Goal: Information Seeking & Learning: Learn about a topic

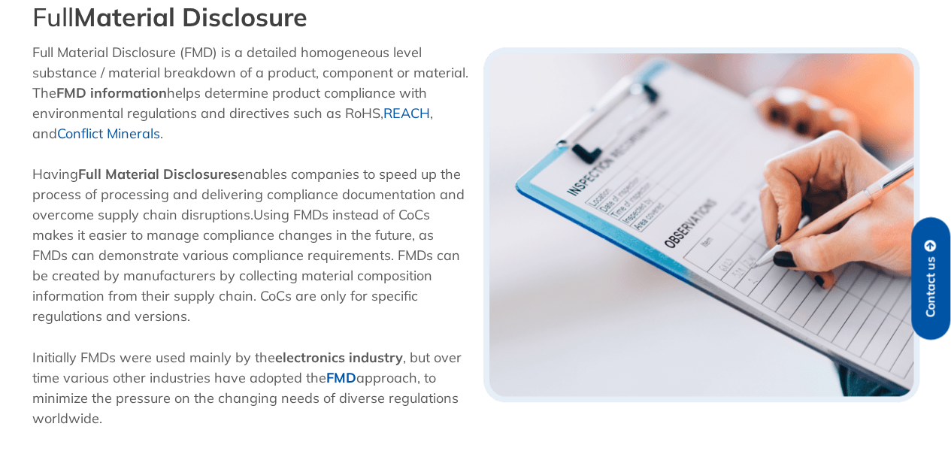
scroll to position [425, 0]
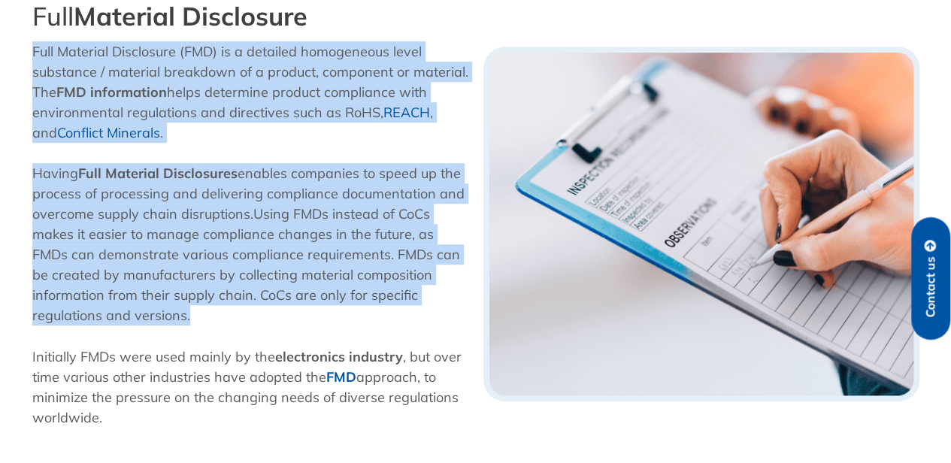
drag, startPoint x: 200, startPoint y: 319, endPoint x: 25, endPoint y: 56, distance: 316.6
click at [25, 56] on div "Full Material Disclosure Full Material Disclosure (FMD) is a detailed homogeneo…" at bounding box center [250, 223] width 451 height 459
copy div "Full Material Disclosure (FMD) is a detailed homogeneous level substance / mate…"
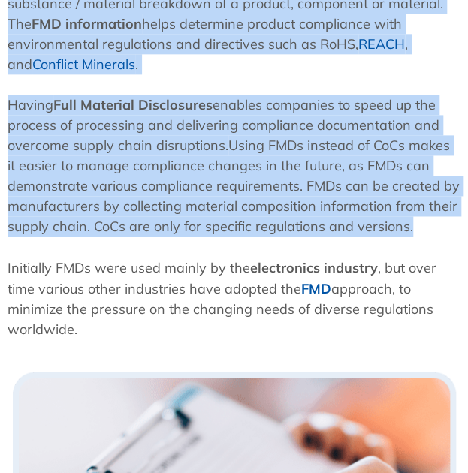
click at [156, 169] on p "Having Full Material Disclosures enables companies to speed up the process of p…" at bounding box center [234, 166] width 453 height 142
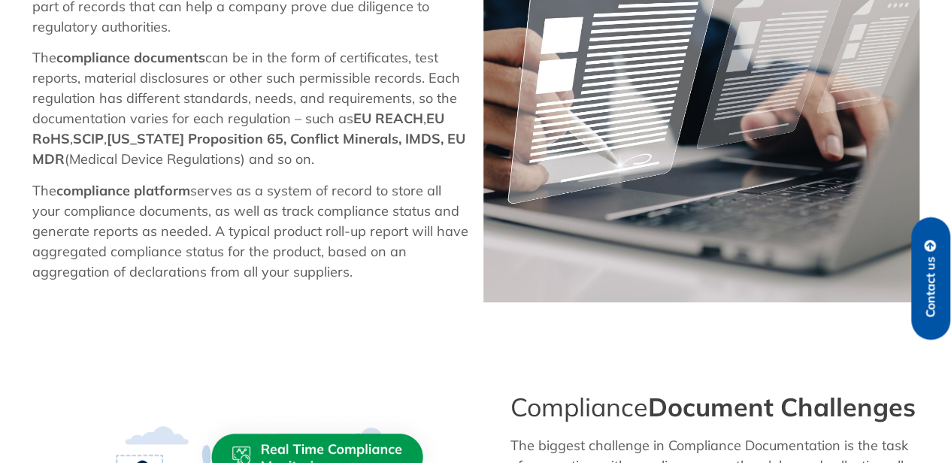
scroll to position [563, 0]
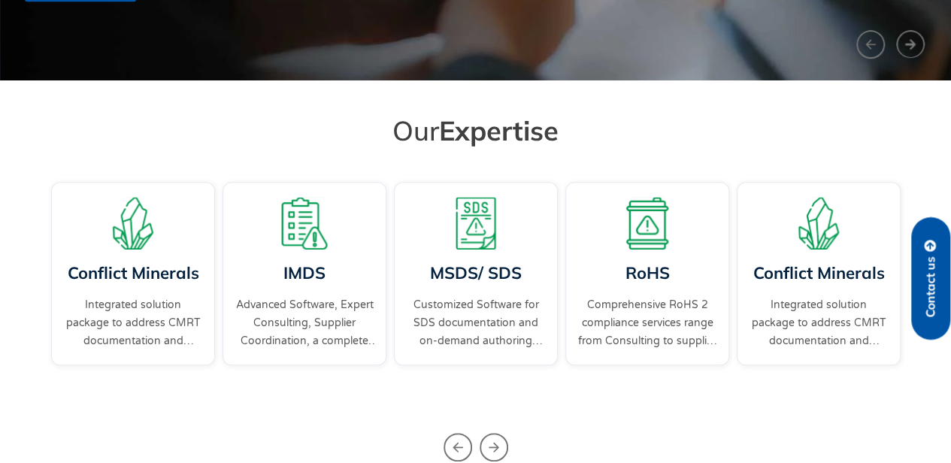
scroll to position [1258, 0]
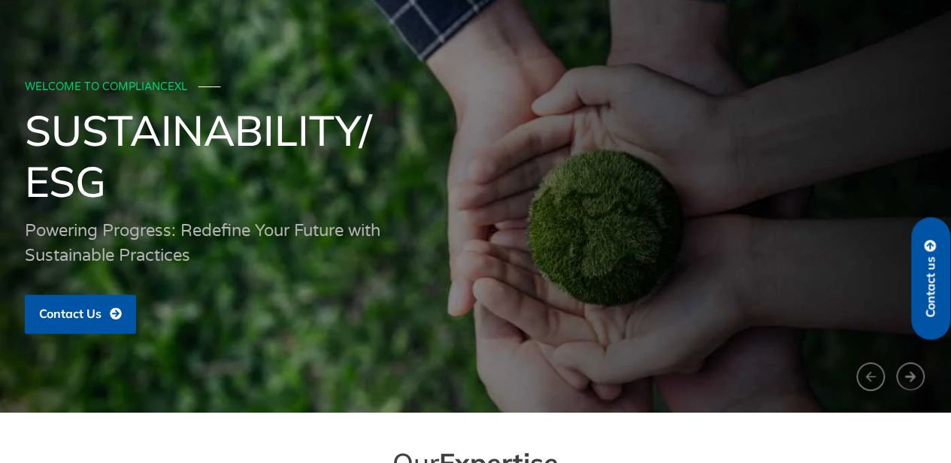
scroll to position [68, 0]
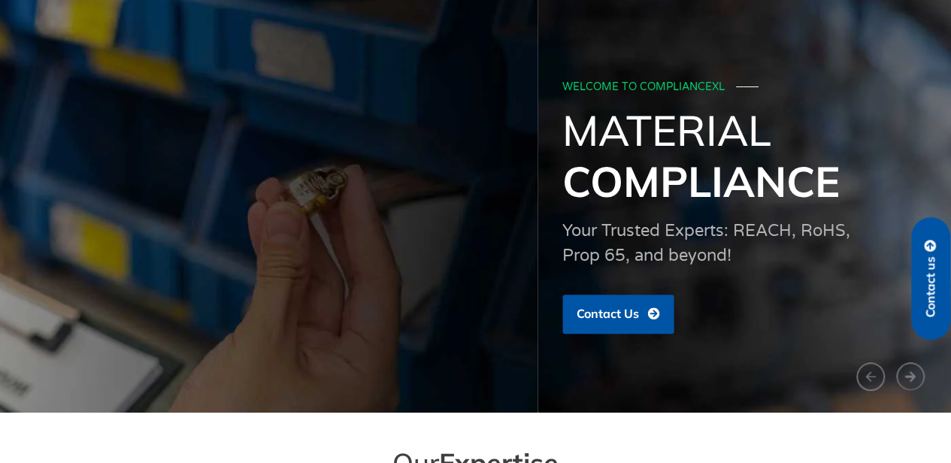
drag, startPoint x: 715, startPoint y: 218, endPoint x: 68, endPoint y: 237, distance: 647.2
click at [68, 237] on div "WELCOME TO COMPLIANCEXL ─── Parts Obsolescence Stay Ahead: Transforming Obsoles…" at bounding box center [63, 205] width 902 height 273
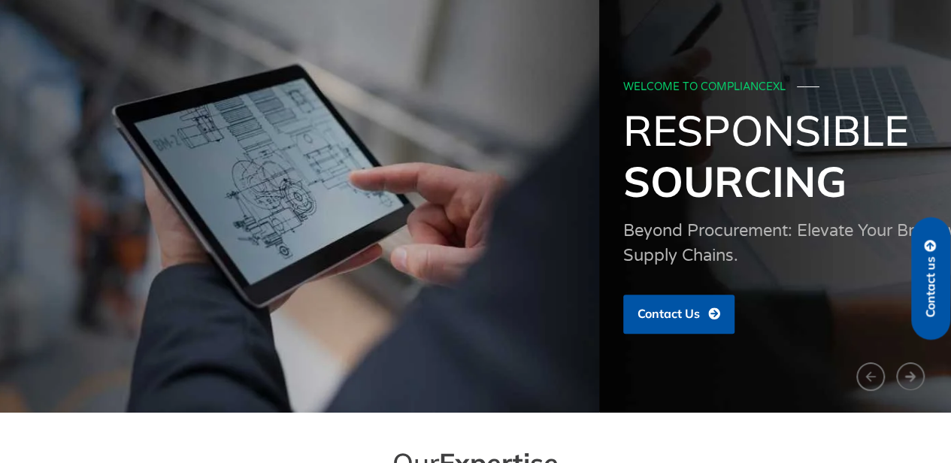
drag, startPoint x: 351, startPoint y: 243, endPoint x: 0, endPoint y: 240, distance: 350.9
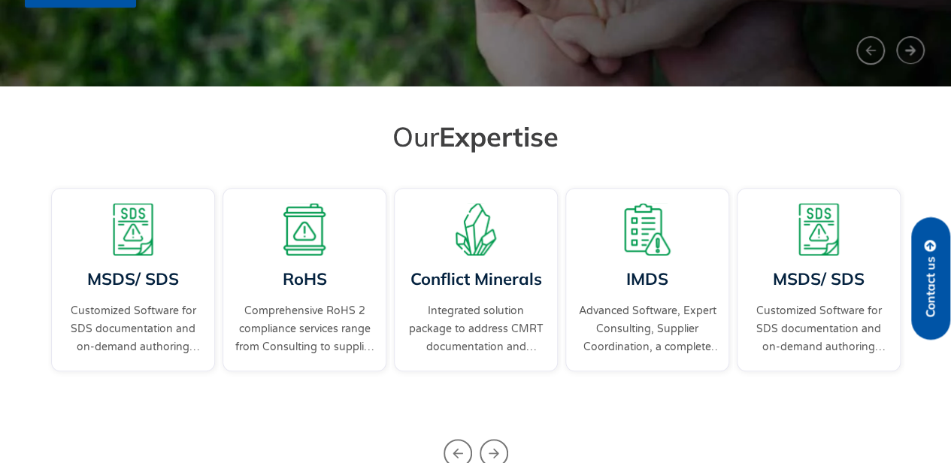
scroll to position [394, 0]
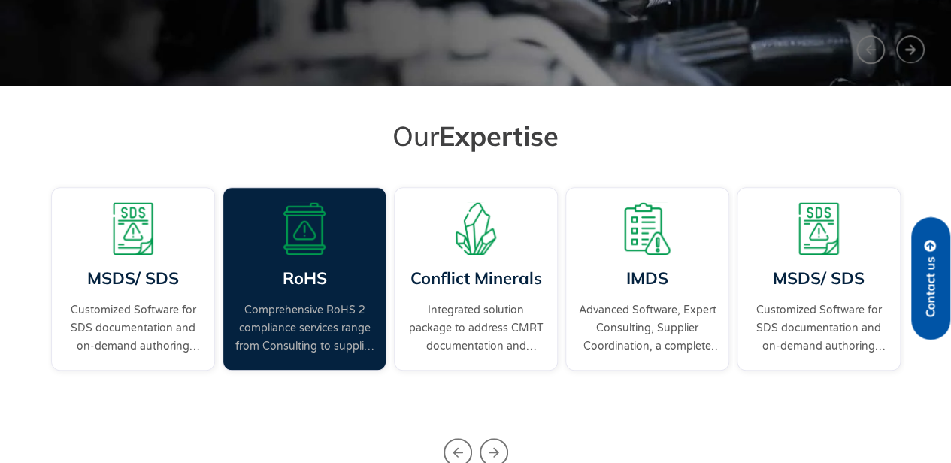
click at [307, 281] on link "RoHS" at bounding box center [304, 277] width 44 height 21
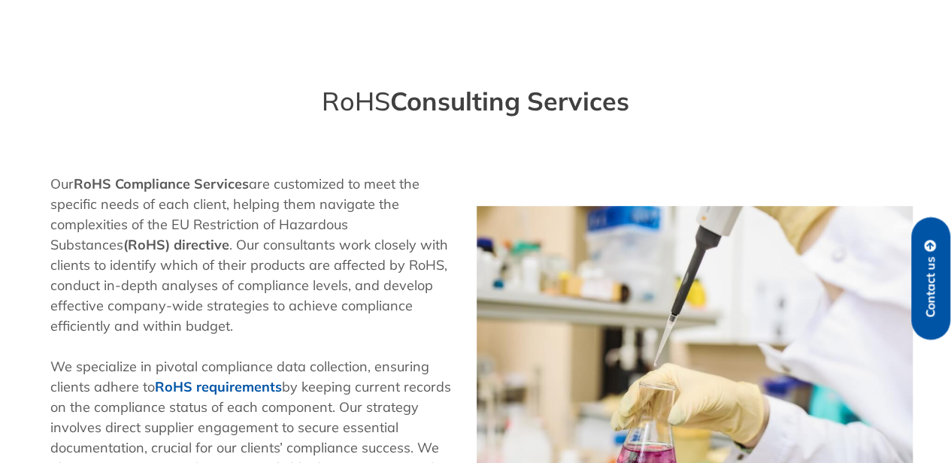
scroll to position [385, 0]
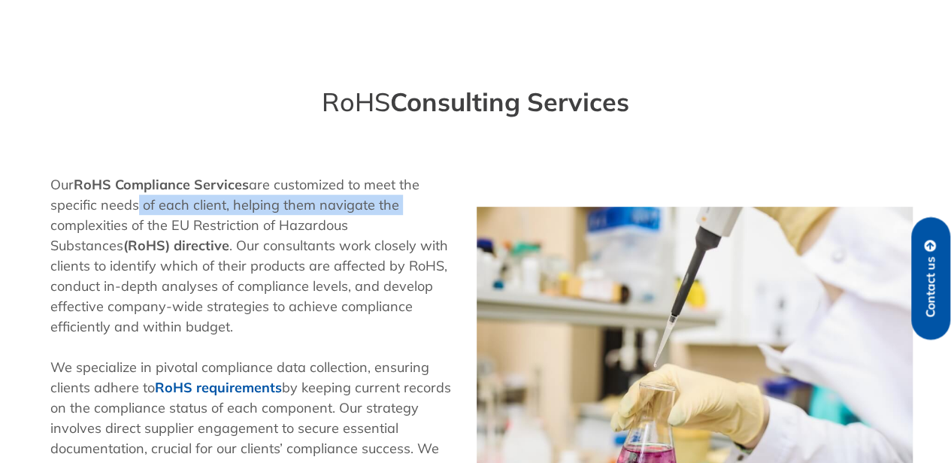
drag, startPoint x: 126, startPoint y: 201, endPoint x: 433, endPoint y: 206, distance: 306.6
click at [433, 206] on p "Our RoHS Compliance Services are customized to meet the specific needs of each …" at bounding box center [256, 255] width 412 height 162
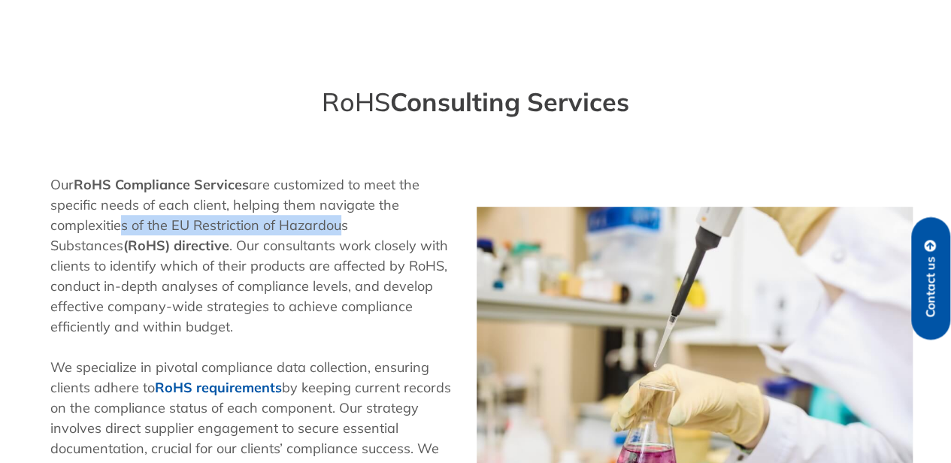
drag, startPoint x: 114, startPoint y: 225, endPoint x: 338, endPoint y: 225, distance: 223.9
click at [338, 225] on p "Our RoHS Compliance Services are customized to meet the specific needs of each …" at bounding box center [256, 255] width 412 height 162
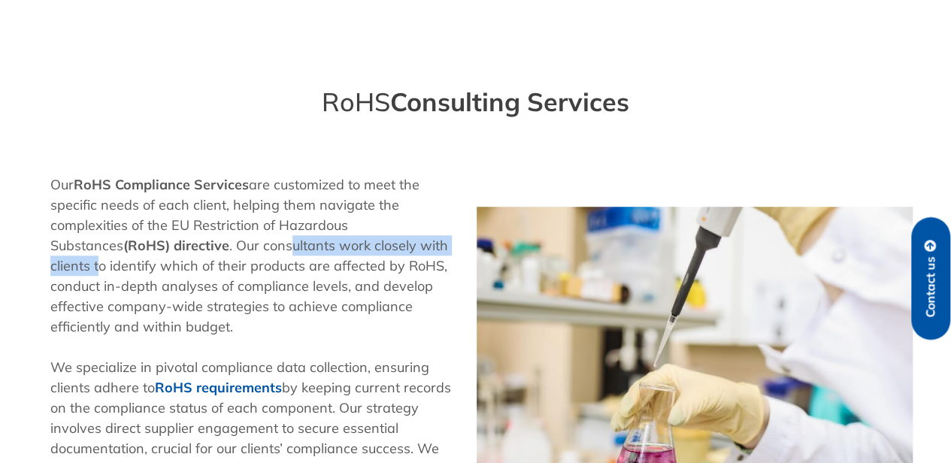
drag, startPoint x: 213, startPoint y: 242, endPoint x: 423, endPoint y: 246, distance: 209.7
click at [423, 246] on p "Our RoHS Compliance Services are customized to meet the specific needs of each …" at bounding box center [256, 255] width 412 height 162
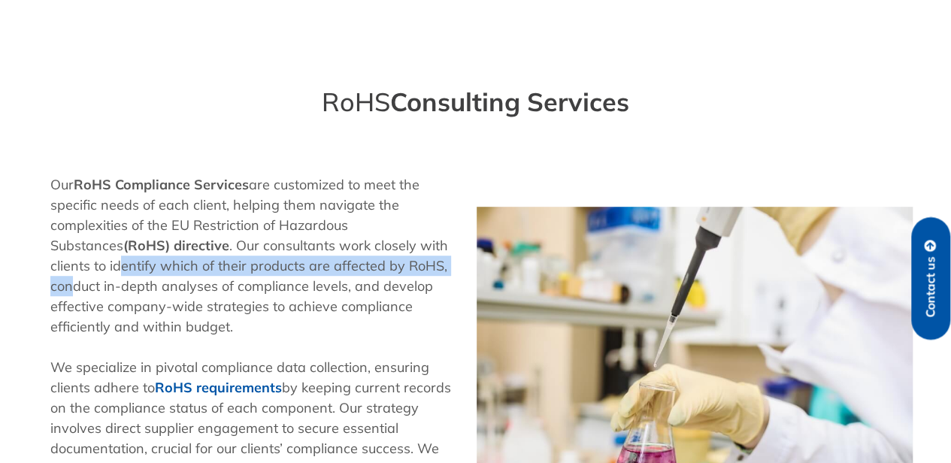
drag, startPoint x: 61, startPoint y: 265, endPoint x: 409, endPoint y: 261, distance: 347.9
click at [409, 261] on p "Our RoHS Compliance Services are customized to meet the specific needs of each …" at bounding box center [256, 255] width 412 height 162
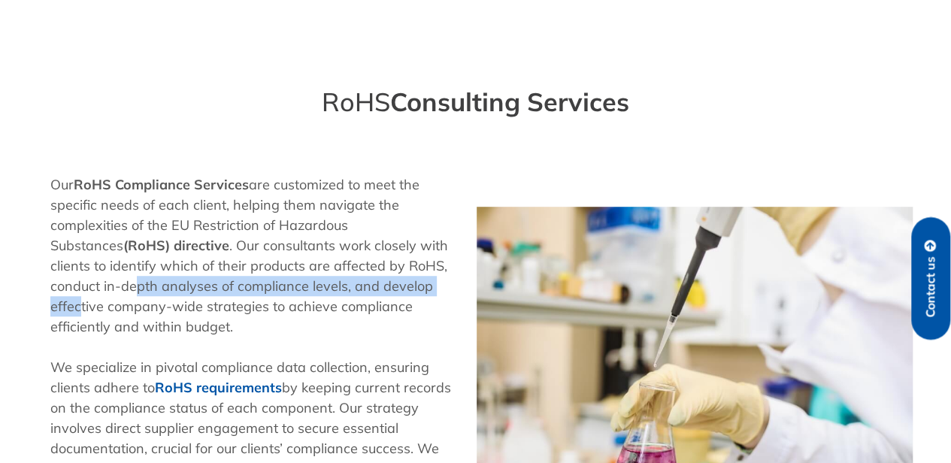
drag, startPoint x: 68, startPoint y: 284, endPoint x: 386, endPoint y: 286, distance: 318.6
click at [386, 286] on p "Our RoHS Compliance Services are customized to meet the specific needs of each …" at bounding box center [256, 255] width 412 height 162
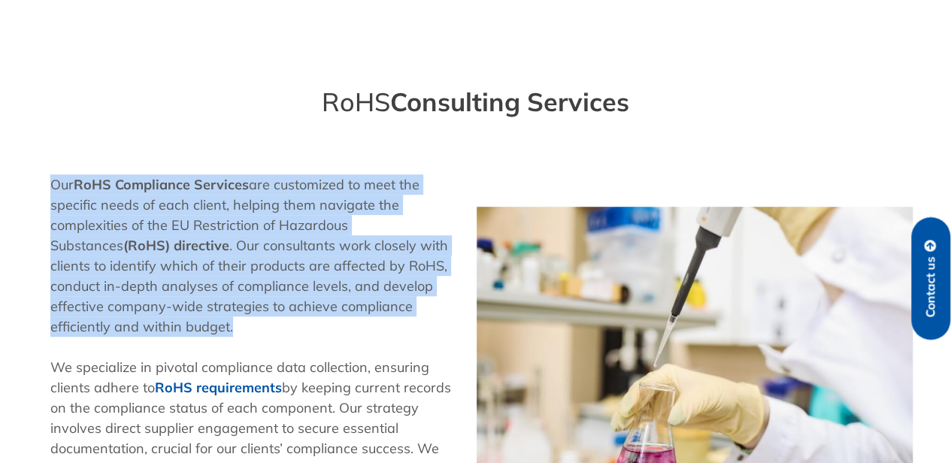
drag, startPoint x: 144, startPoint y: 325, endPoint x: 47, endPoint y: 183, distance: 173.0
click at [47, 183] on div "Our RoHS Compliance Services are customized to meet the specific needs of each …" at bounding box center [256, 387] width 427 height 440
copy p "Our RoHS Compliance Services are customized to meet the specific needs of each …"
click at [283, 253] on p "Our RoHS Compliance Services are customized to meet the specific needs of each …" at bounding box center [256, 255] width 412 height 162
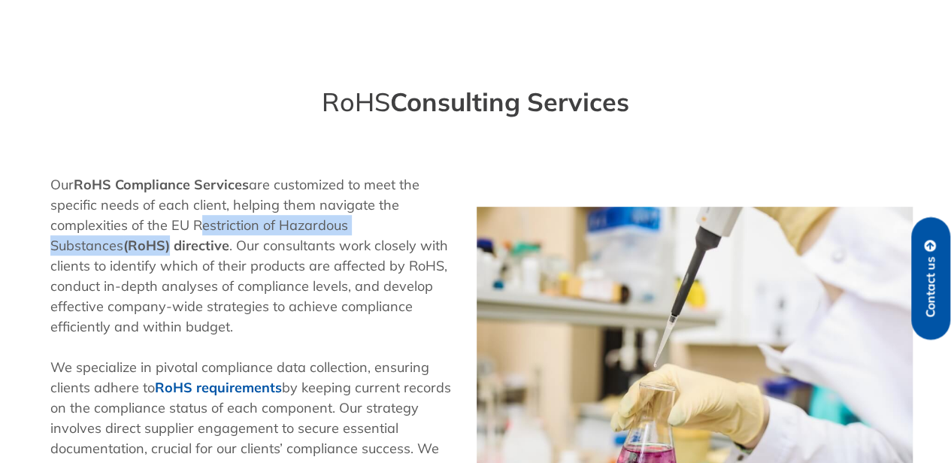
drag, startPoint x: 192, startPoint y: 226, endPoint x: 96, endPoint y: 253, distance: 99.9
click at [96, 253] on p "Our RoHS Compliance Services are customized to meet the specific needs of each …" at bounding box center [256, 255] width 412 height 162
copy p "Restriction of Hazardous Substances (RoHS)"
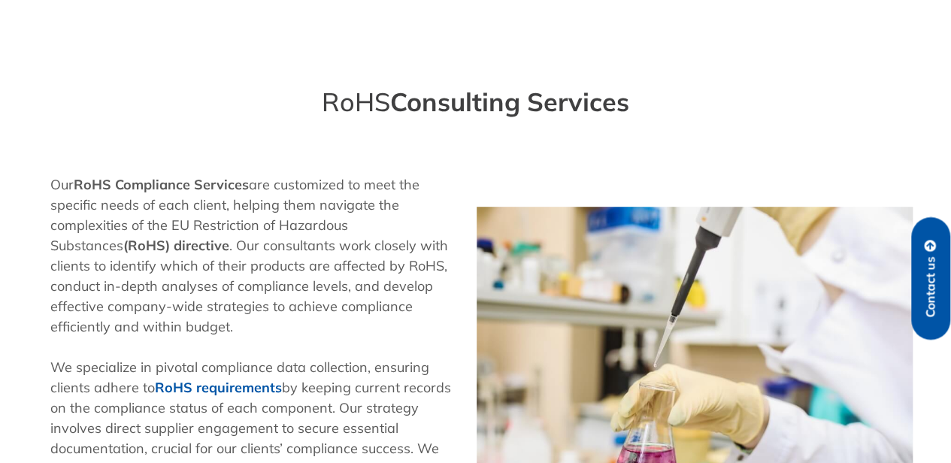
click at [693, 101] on div "RoHS Consulting Services" at bounding box center [476, 102] width 902 height 32
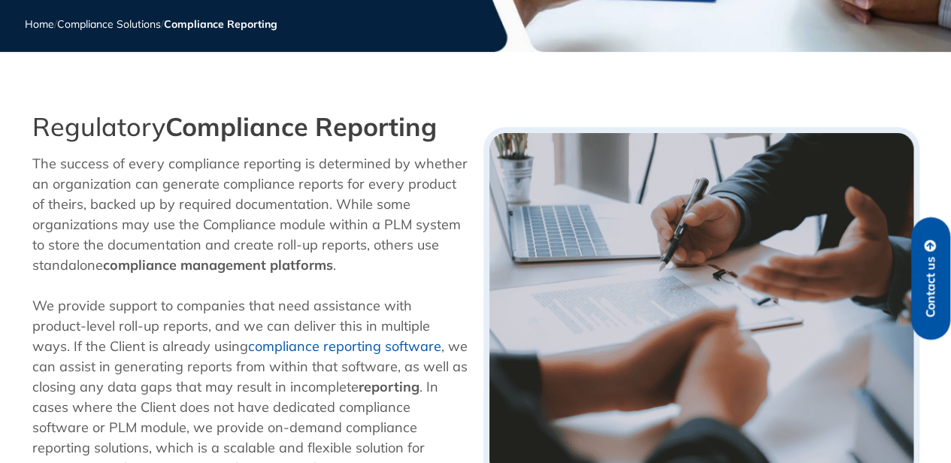
scroll to position [314, 0]
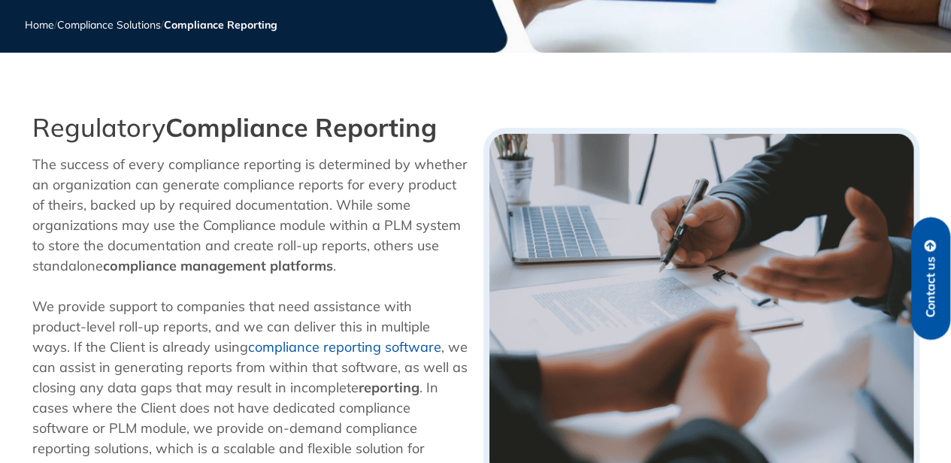
click at [201, 234] on p "The success of every compliance reporting is determined by whether an organizat…" at bounding box center [250, 215] width 436 height 122
click at [343, 274] on p "The success of every compliance reporting is determined by whether an organizat…" at bounding box center [250, 215] width 436 height 122
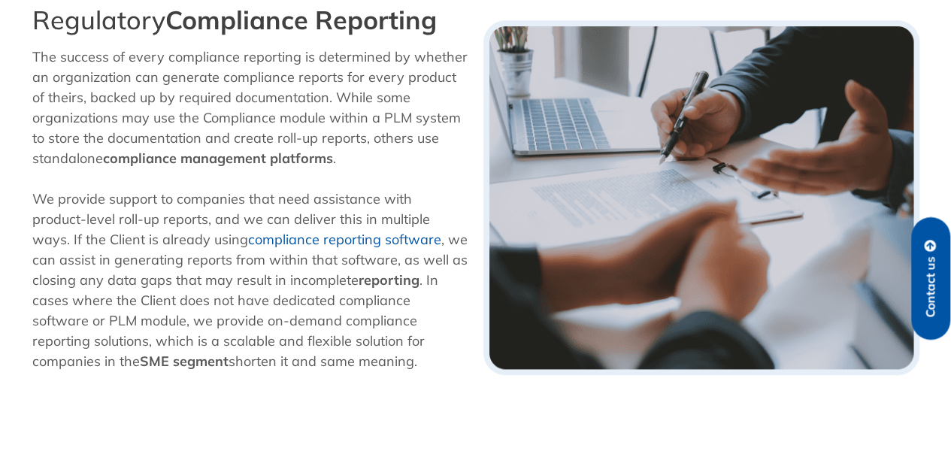
scroll to position [424, 0]
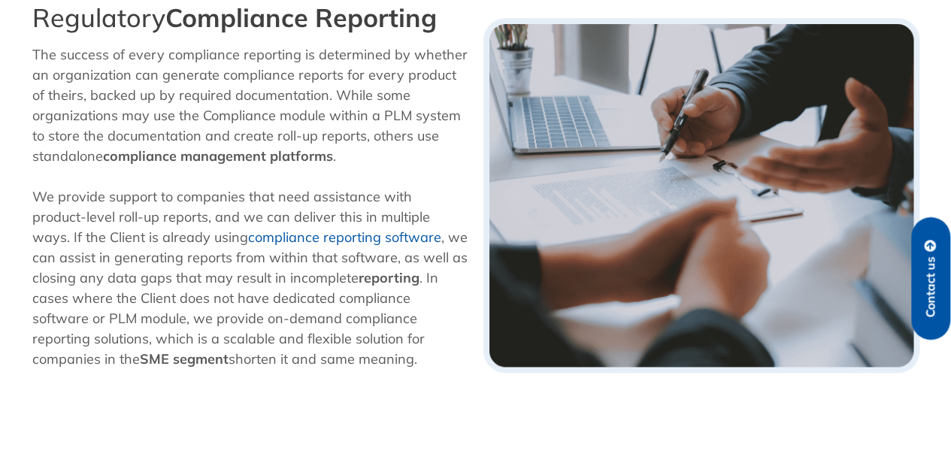
drag, startPoint x: 286, startPoint y: 358, endPoint x: 24, endPoint y: 28, distance: 421.4
click at [25, 28] on div "Regulatory Compliance Reporting The success of every compliance reporting is de…" at bounding box center [250, 195] width 451 height 400
copy div "Regulatory Compliance Reporting The success of every compliance reporting is de…"
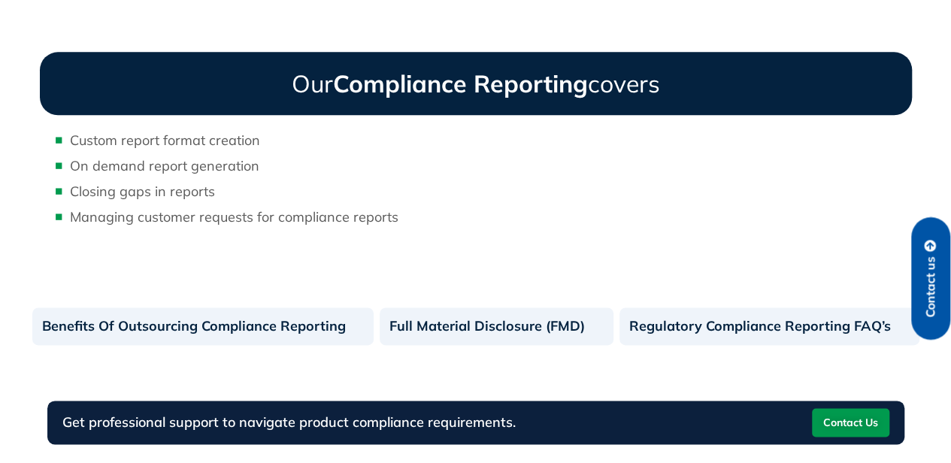
scroll to position [858, 0]
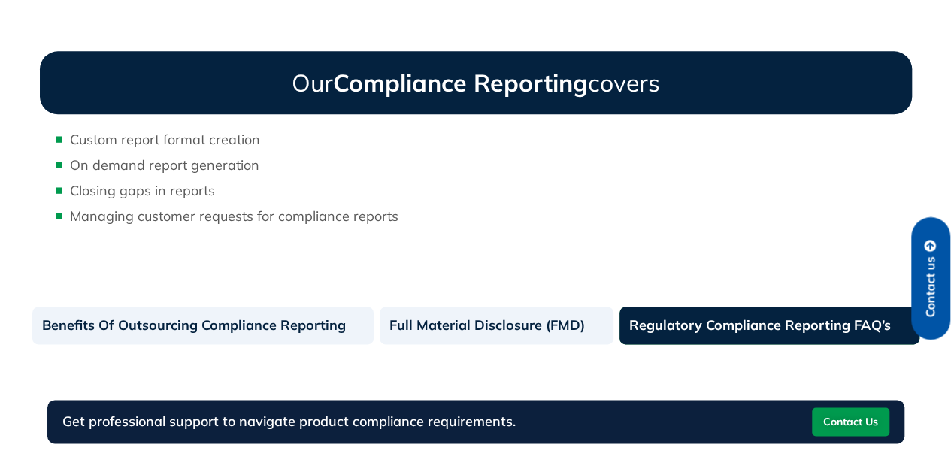
click at [745, 325] on link "Regulatory Compliance Reporting FAQ’s" at bounding box center [769, 326] width 300 height 38
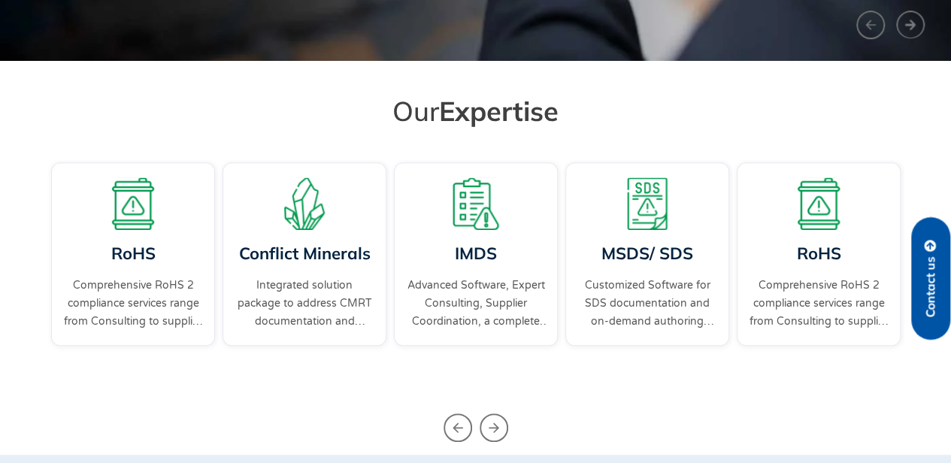
scroll to position [428, 0]
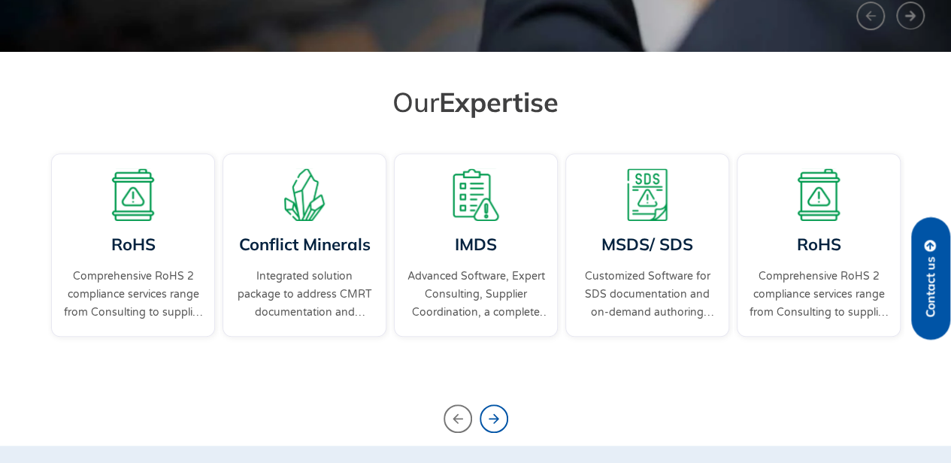
click at [500, 419] on icon "Next slide" at bounding box center [493, 418] width 29 height 29
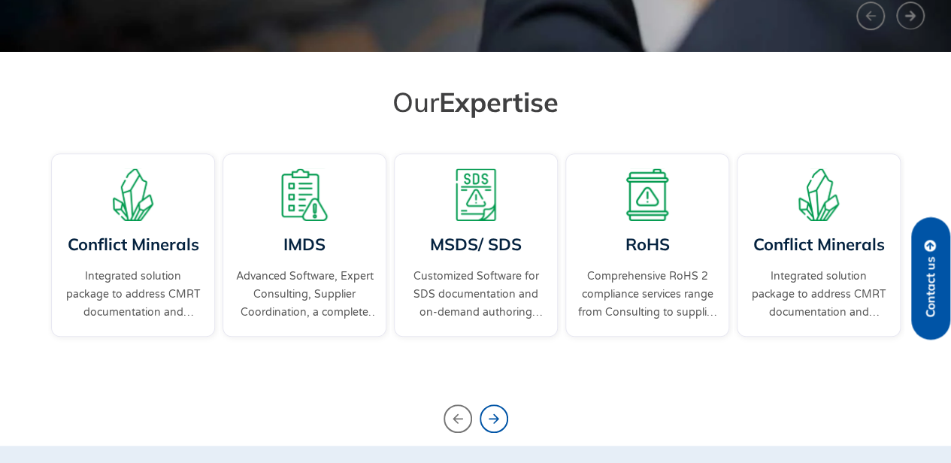
click at [500, 419] on icon "Next slide" at bounding box center [493, 418] width 29 height 29
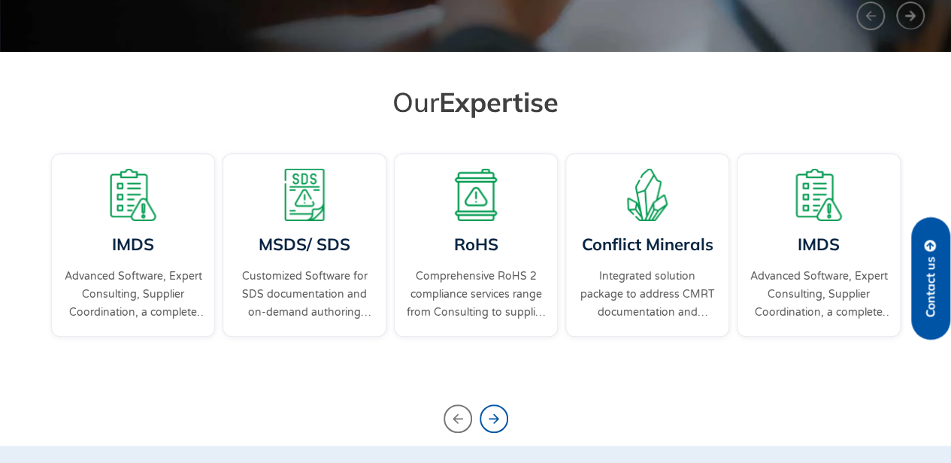
click at [500, 419] on icon "Next slide" at bounding box center [493, 418] width 29 height 29
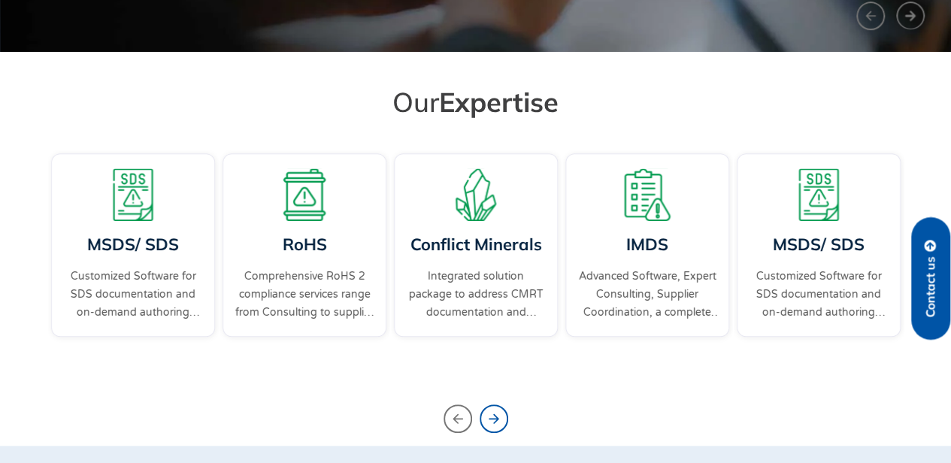
click at [500, 419] on icon "Next slide" at bounding box center [493, 418] width 29 height 29
click at [445, 421] on icon "Previous slide" at bounding box center [457, 418] width 29 height 29
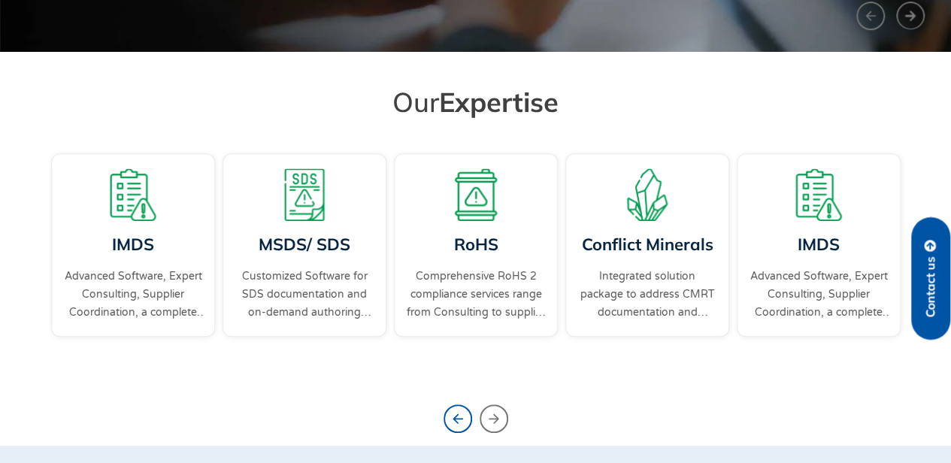
click at [446, 420] on icon "Previous slide" at bounding box center [457, 418] width 29 height 29
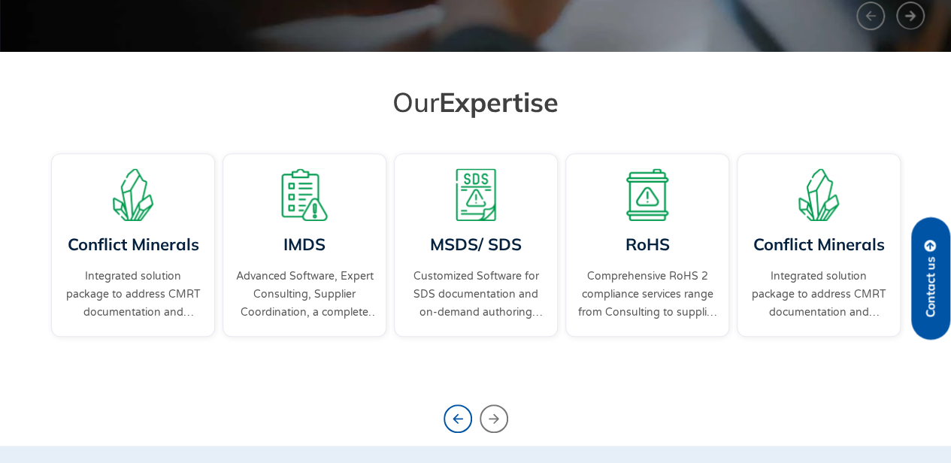
click at [446, 420] on icon "Previous slide" at bounding box center [457, 418] width 29 height 29
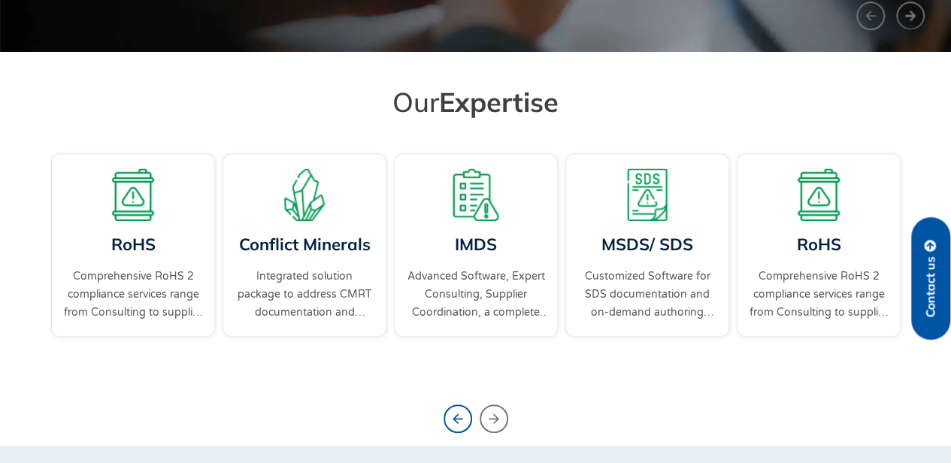
click at [446, 420] on icon "Previous slide" at bounding box center [457, 418] width 29 height 29
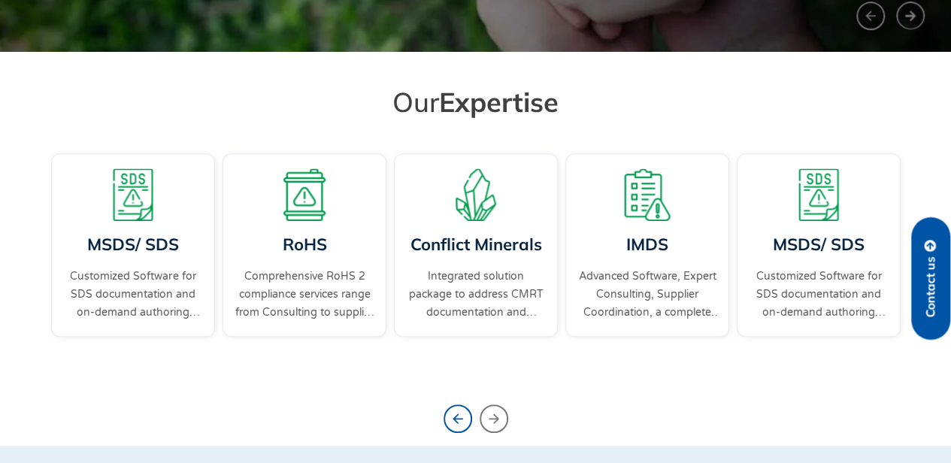
click at [446, 420] on icon "Previous slide" at bounding box center [457, 418] width 29 height 29
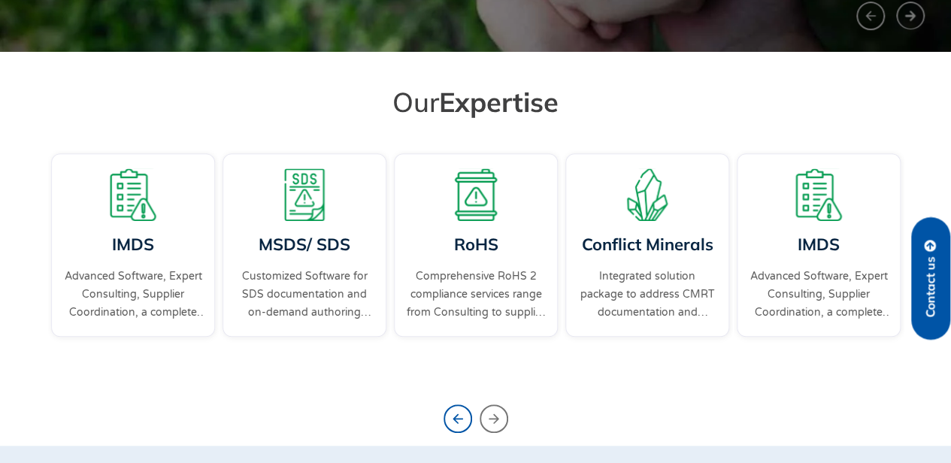
click at [446, 420] on icon "Previous slide" at bounding box center [457, 418] width 29 height 29
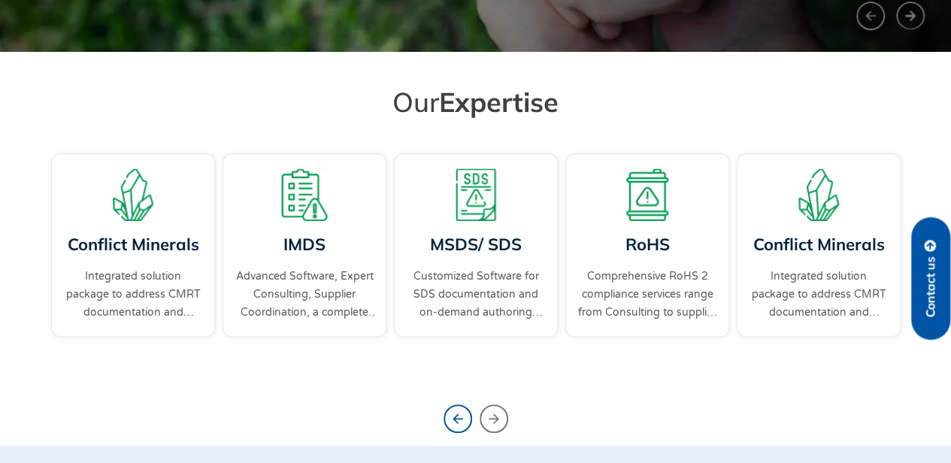
click at [446, 420] on icon "Previous slide" at bounding box center [457, 418] width 29 height 29
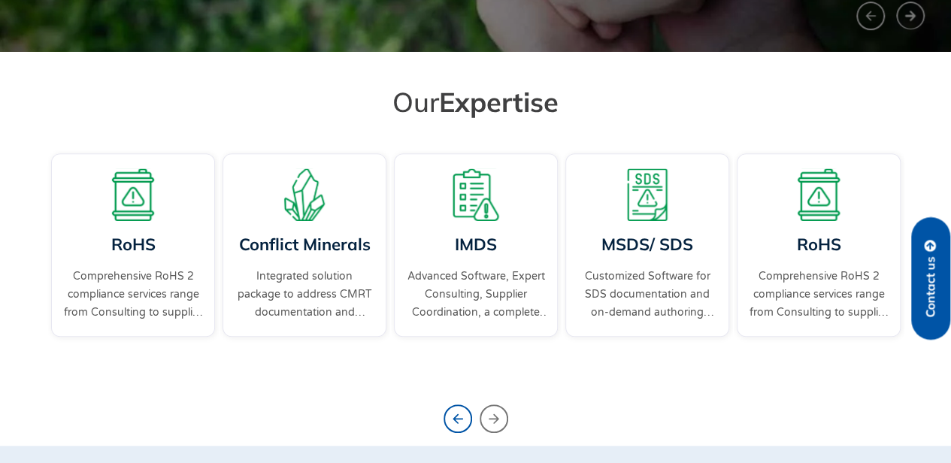
click at [446, 420] on icon "Previous slide" at bounding box center [457, 418] width 29 height 29
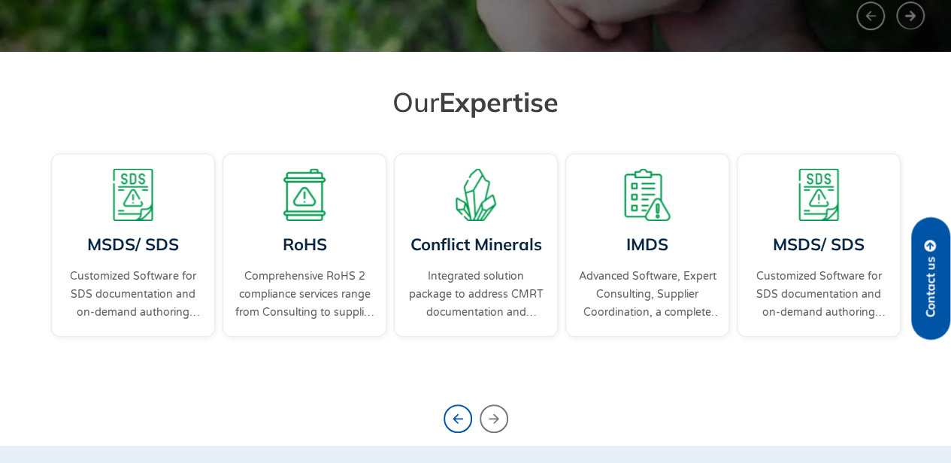
click at [446, 420] on icon "Previous slide" at bounding box center [457, 418] width 29 height 29
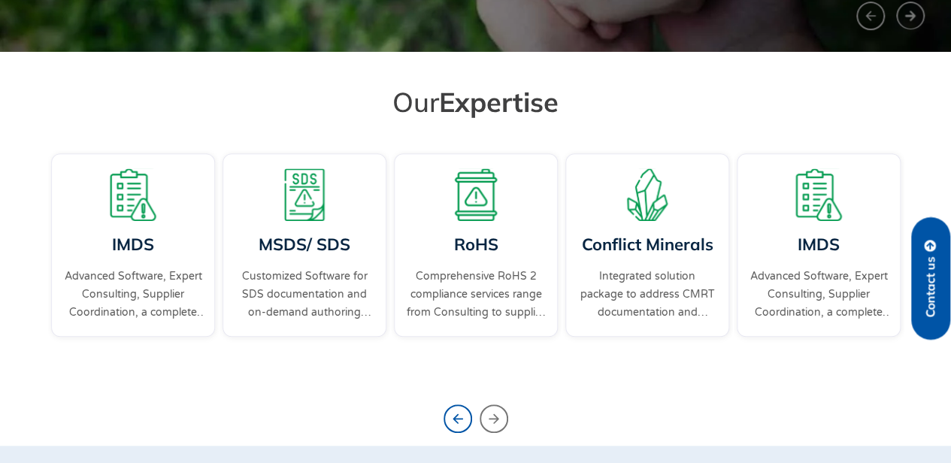
click at [446, 420] on icon "Previous slide" at bounding box center [457, 418] width 29 height 29
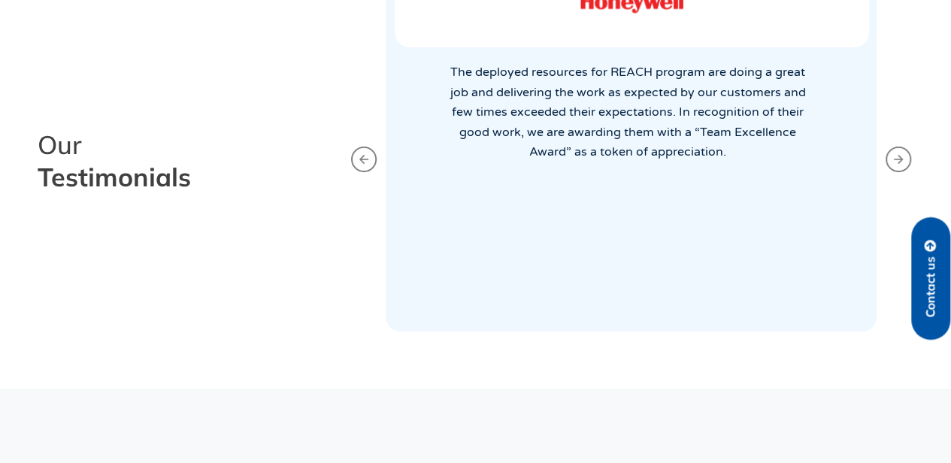
scroll to position [2860, 0]
click at [902, 159] on icon "Next slide" at bounding box center [898, 160] width 26 height 26
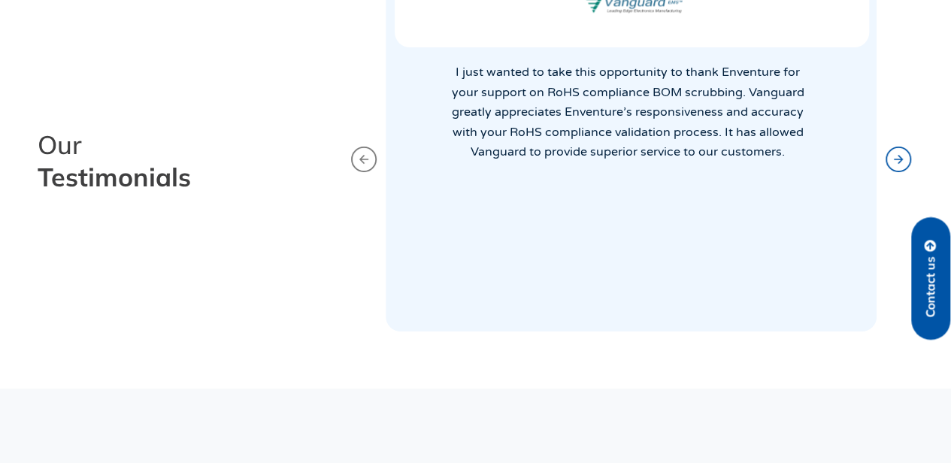
click at [902, 159] on icon "Next slide" at bounding box center [898, 160] width 26 height 26
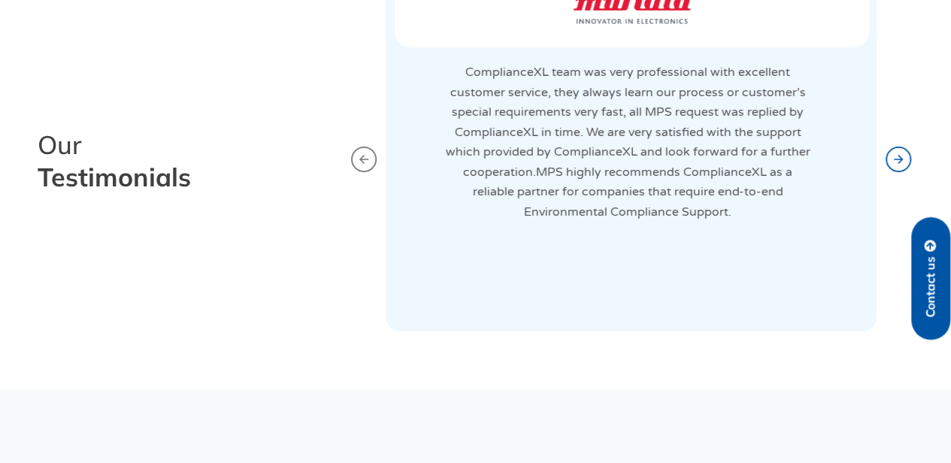
click at [902, 159] on icon "Next slide" at bounding box center [898, 160] width 26 height 26
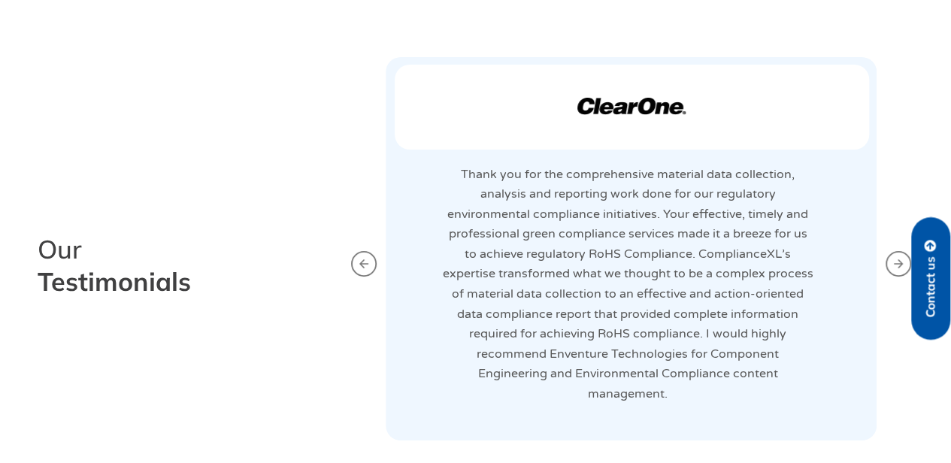
scroll to position [2755, 0]
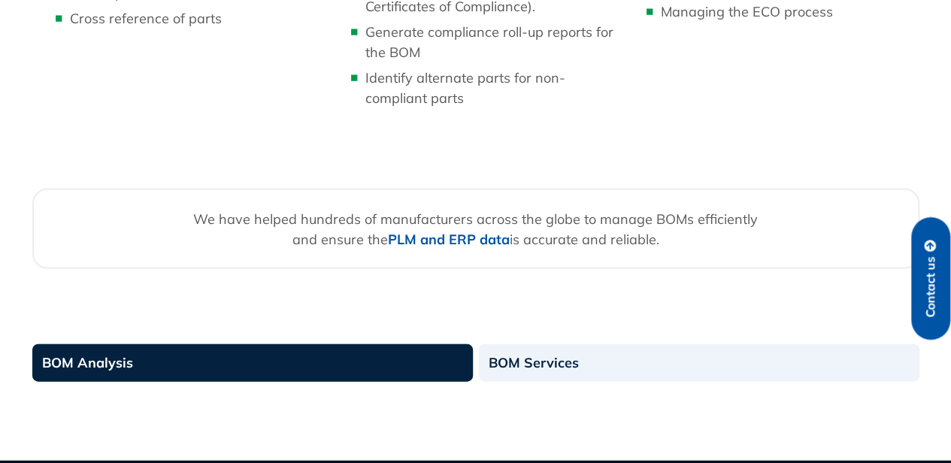
scroll to position [1563, 0]
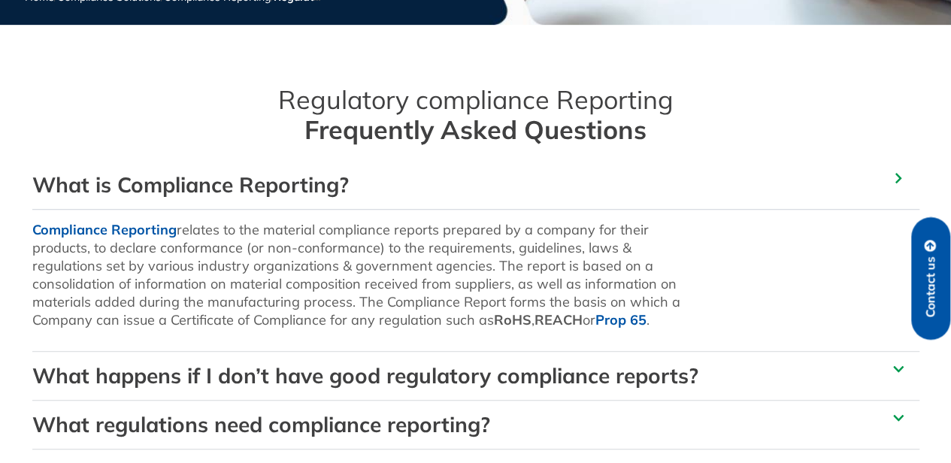
scroll to position [340, 0]
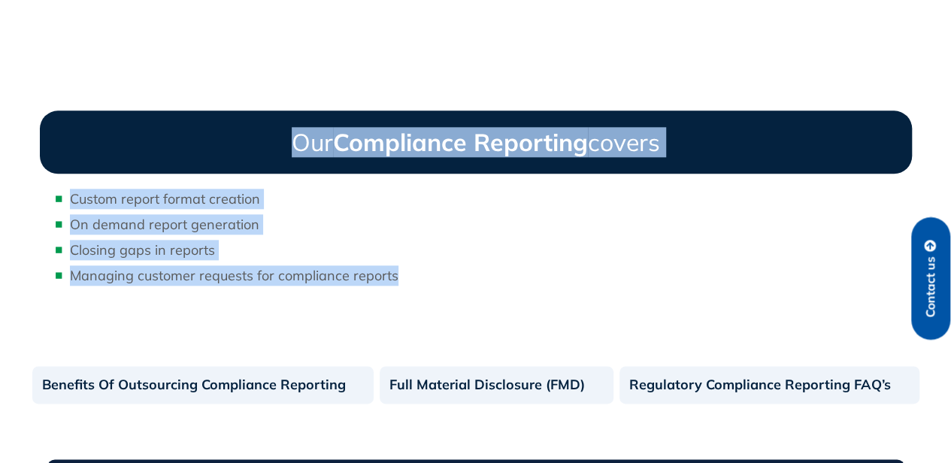
drag, startPoint x: 401, startPoint y: 271, endPoint x: 288, endPoint y: 154, distance: 162.6
click at [288, 154] on div "Our Compliance Reporting covers Custom report format creation On demand report …" at bounding box center [475, 204] width 887 height 203
copy div "Our Compliance Reporting covers Custom report format creation On demand report …"
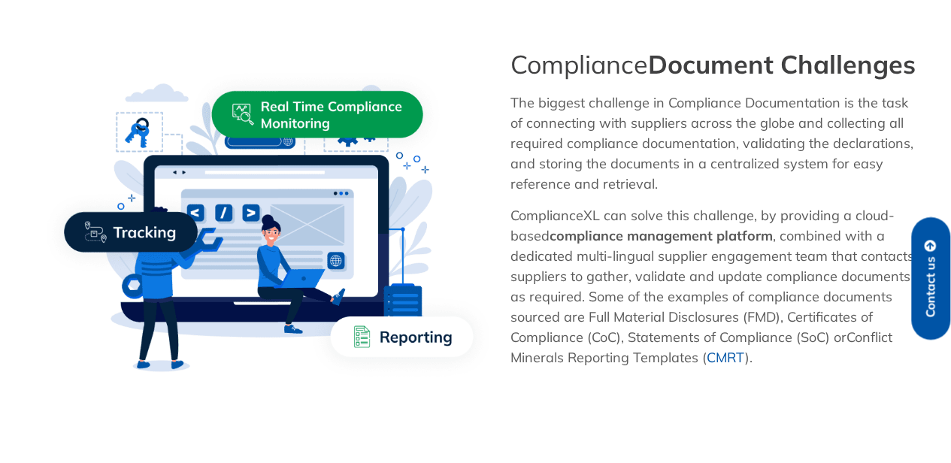
scroll to position [902, 0]
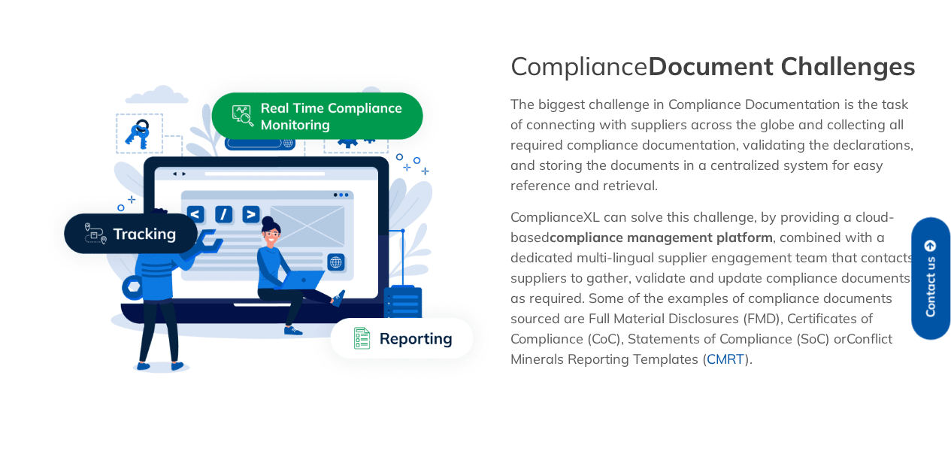
click at [764, 369] on p "ComplianceXL can solve this challenge, by providing a cloud-based compliance ma…" at bounding box center [714, 288] width 409 height 162
click at [761, 347] on span "ComplianceXL can solve this challenge, by providing a cloud-based compliance ma…" at bounding box center [711, 277] width 403 height 139
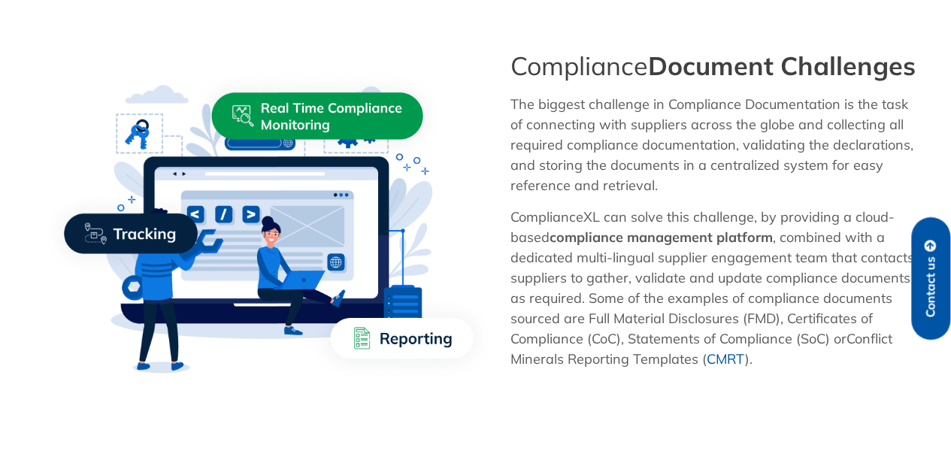
click at [827, 347] on span "ComplianceXL can solve this challenge, by providing a cloud-based compliance ma…" at bounding box center [711, 277] width 403 height 139
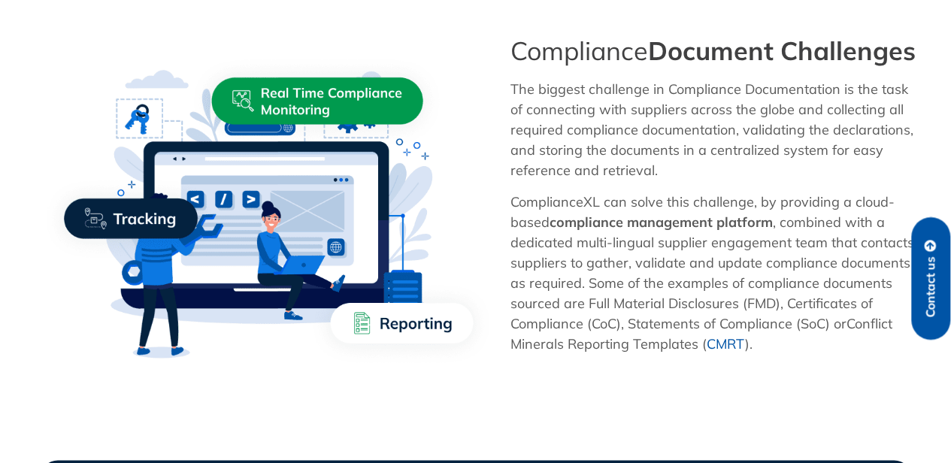
scroll to position [917, 0]
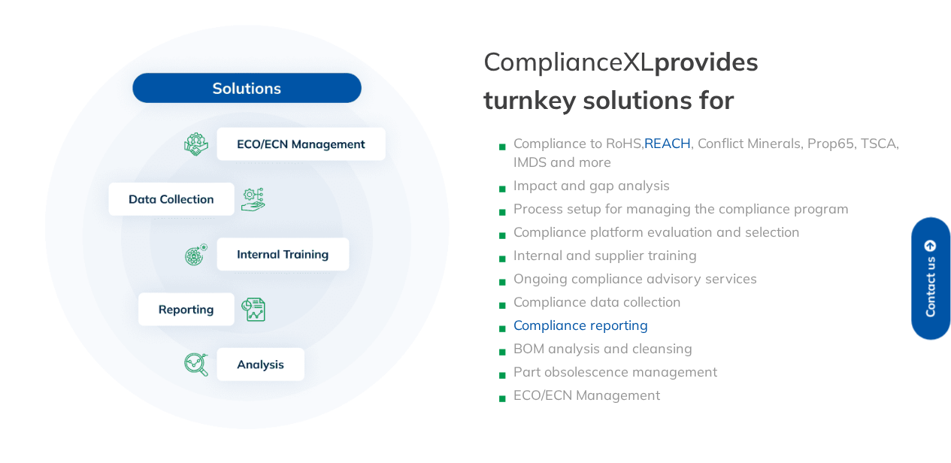
scroll to position [390, 0]
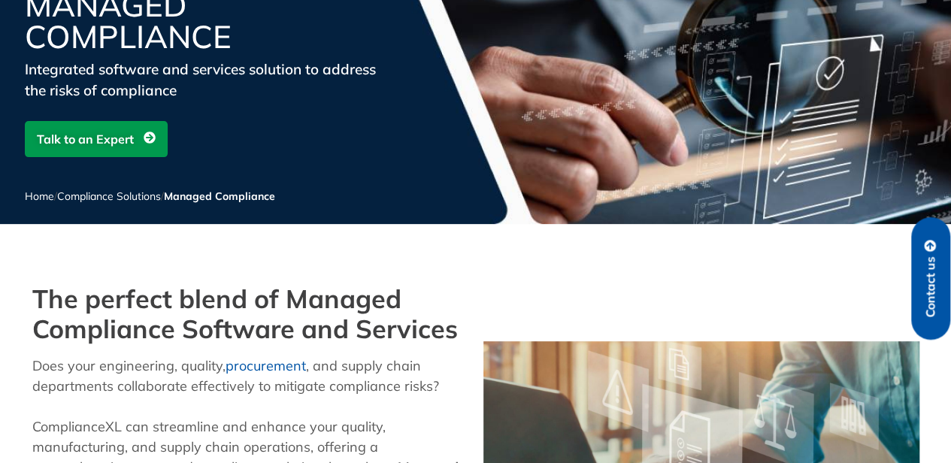
scroll to position [267, 0]
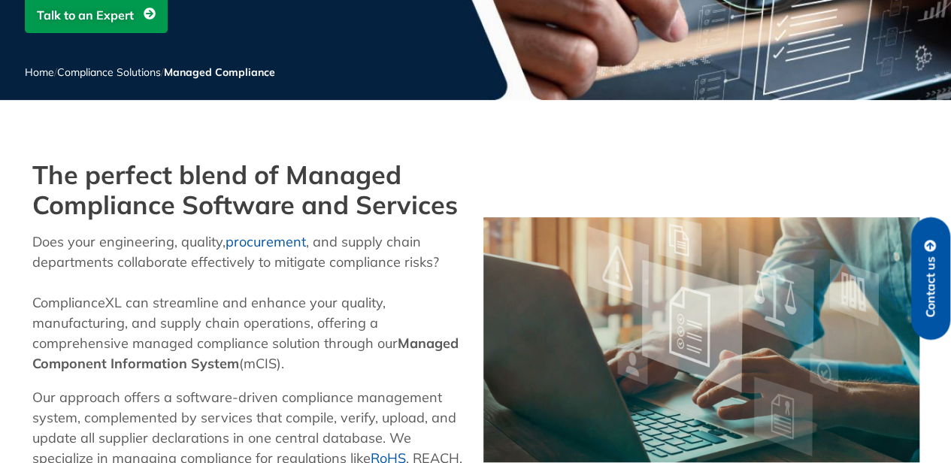
drag, startPoint x: 726, startPoint y: 355, endPoint x: 31, endPoint y: 300, distance: 697.2
copy div "ComplianceXL can streamline and enhance your quality, manufacturing, and supply…"
